Goal: Information Seeking & Learning: Learn about a topic

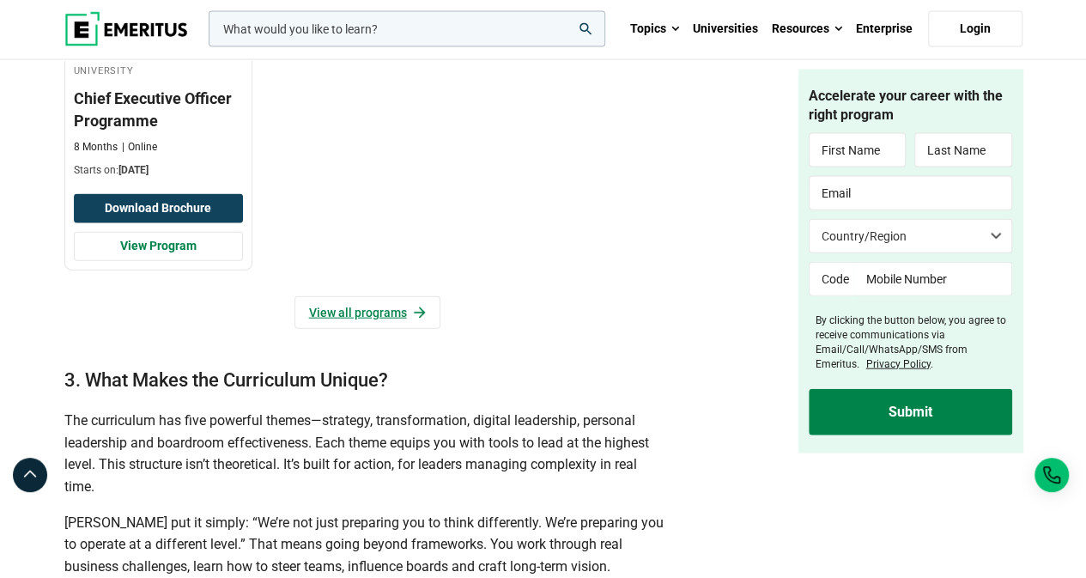
scroll to position [1849, 0]
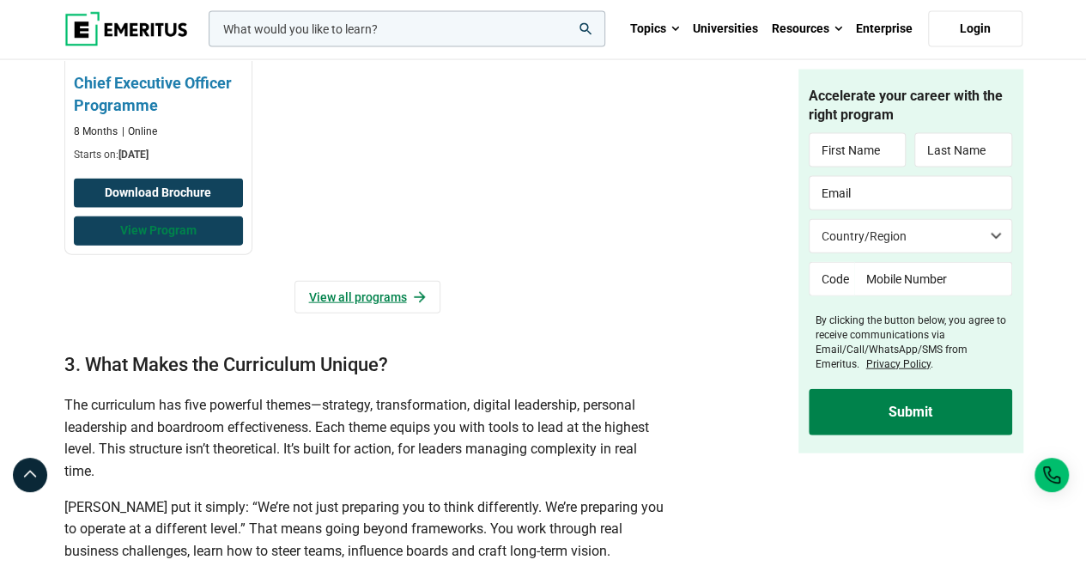
click at [187, 245] on link "View Program" at bounding box center [158, 230] width 169 height 29
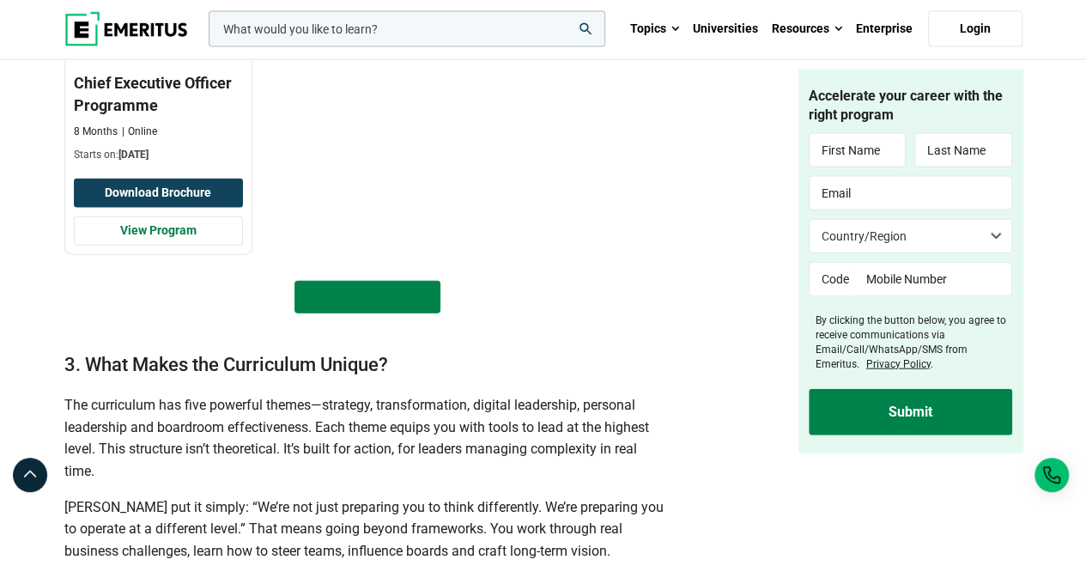
click at [360, 313] on link "View all programs" at bounding box center [367, 297] width 146 height 33
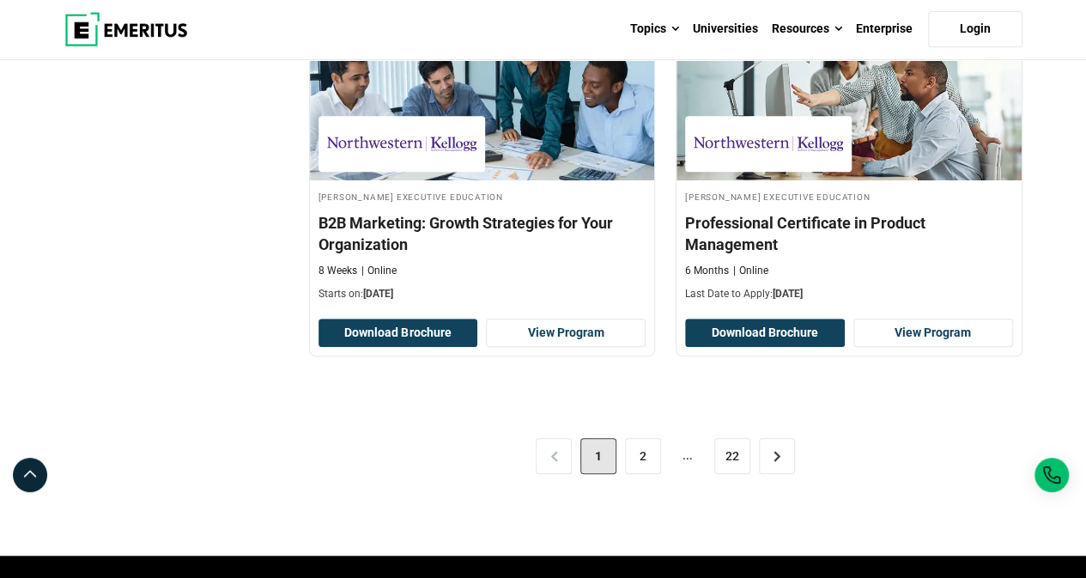
scroll to position [3645, 0]
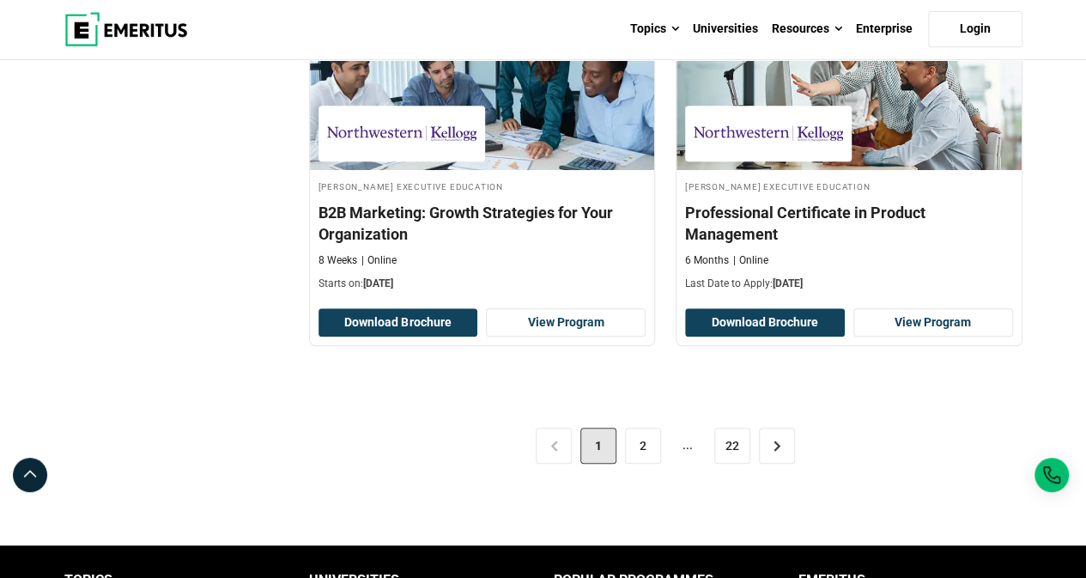
drag, startPoint x: 1088, startPoint y: 51, endPoint x: 1098, endPoint y: 444, distance: 392.4
